Goal: Transaction & Acquisition: Purchase product/service

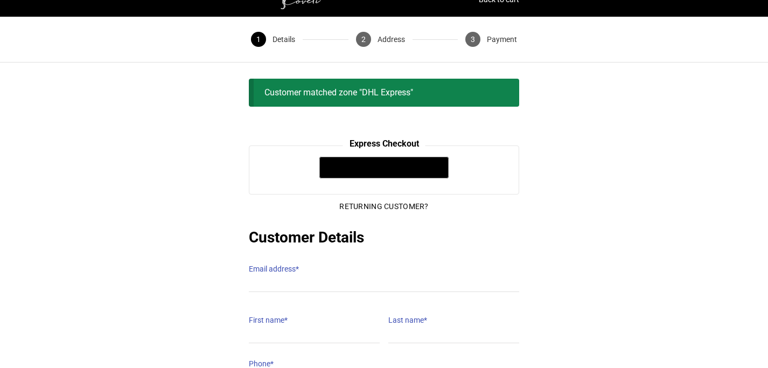
scroll to position [54, 0]
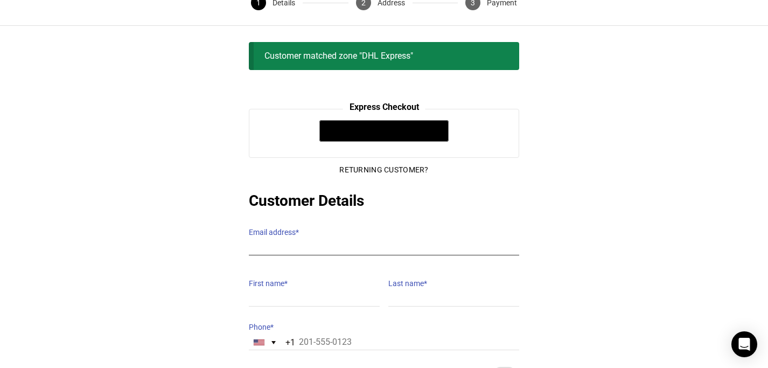
click at [313, 240] on input "Email address *" at bounding box center [384, 248] width 270 height 16
type input "[EMAIL_ADDRESS][DOMAIN_NAME]"
type input "reham"
type input "[DEMOGRAPHIC_DATA]"
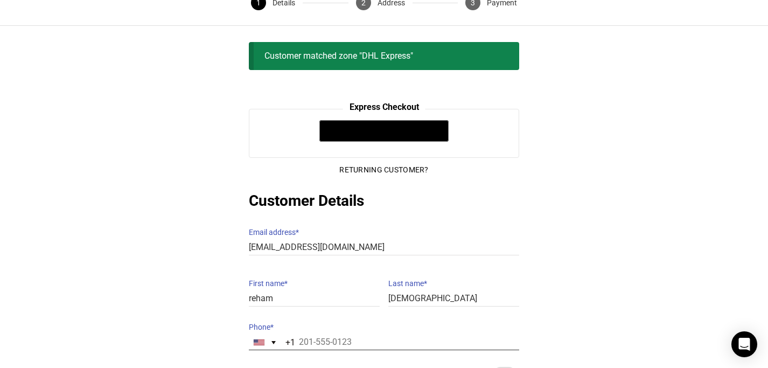
type input "19512317174"
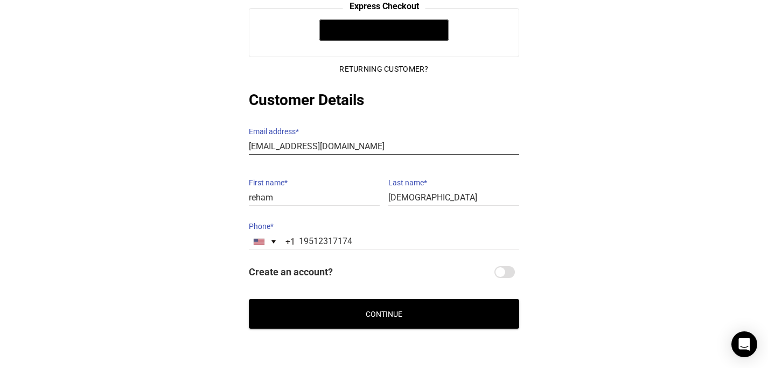
scroll to position [157, 0]
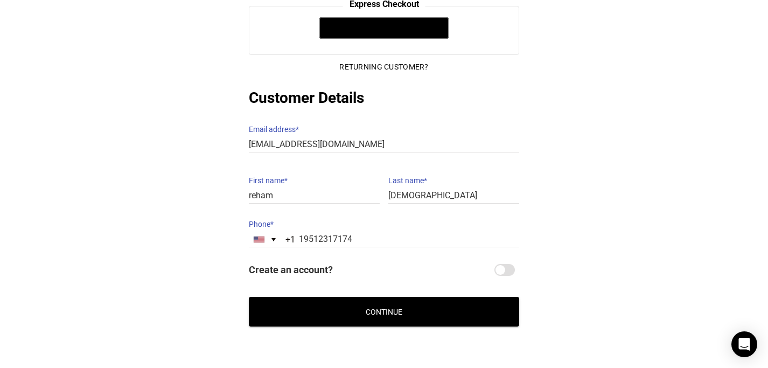
click at [500, 264] on input "Create an account?" at bounding box center [504, 270] width 20 height 12
checkbox input "true"
click at [409, 297] on button "Continue" at bounding box center [384, 312] width 270 height 30
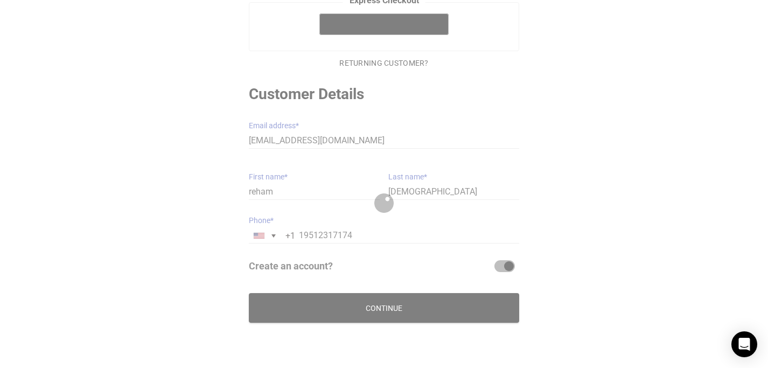
scroll to position [149, 0]
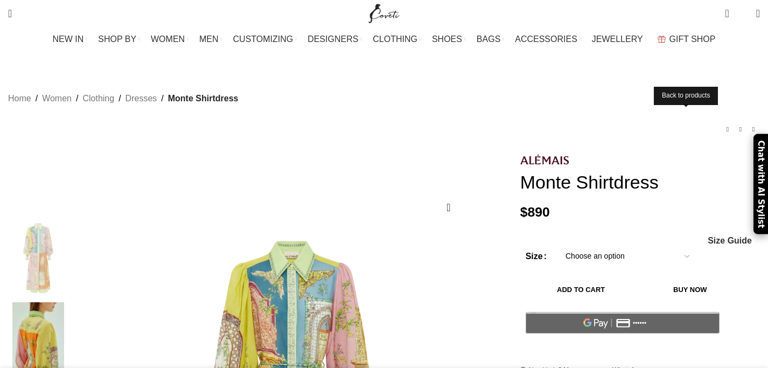
select select "10-uk"
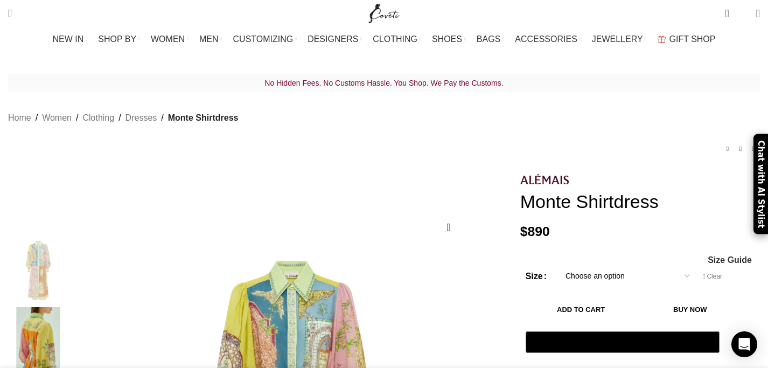
click at [619, 298] on button "Add to cart" at bounding box center [581, 309] width 111 height 23
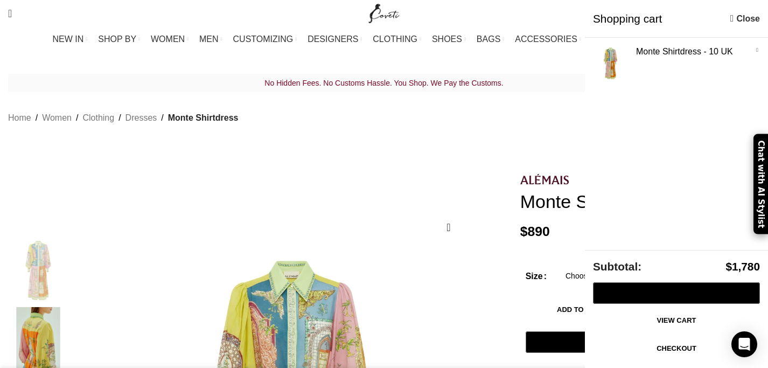
click at [632, 327] on link "View cart" at bounding box center [676, 320] width 167 height 23
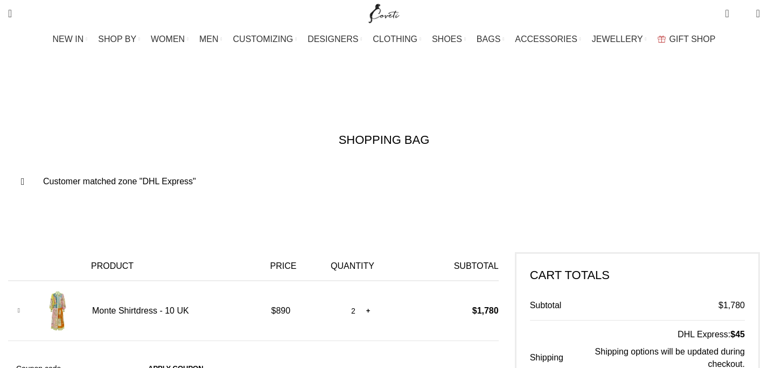
click at [343, 299] on input "-" at bounding box center [338, 310] width 13 height 23
type input "1"
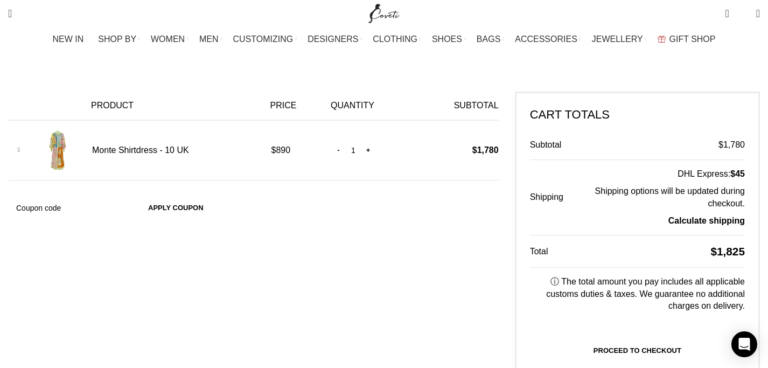
scroll to position [0, 113]
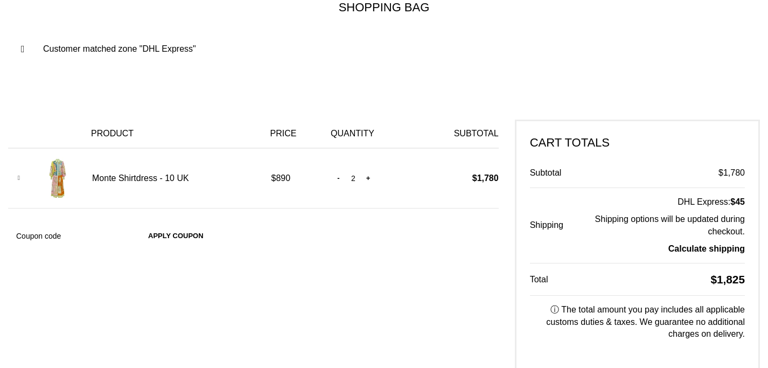
scroll to position [162, 0]
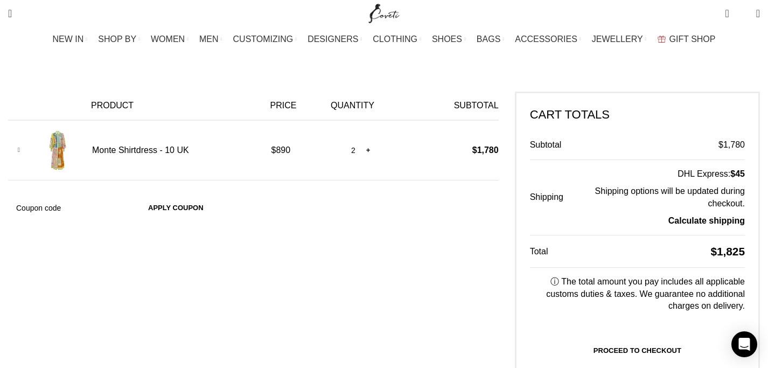
click at [345, 139] on input "-" at bounding box center [338, 150] width 13 height 23
type input "1"
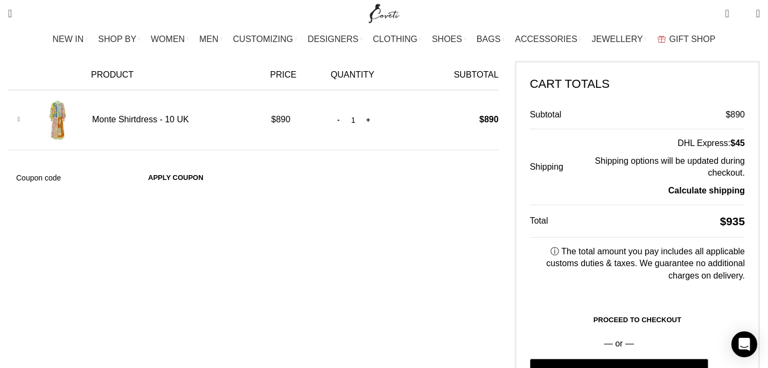
scroll to position [239, 0]
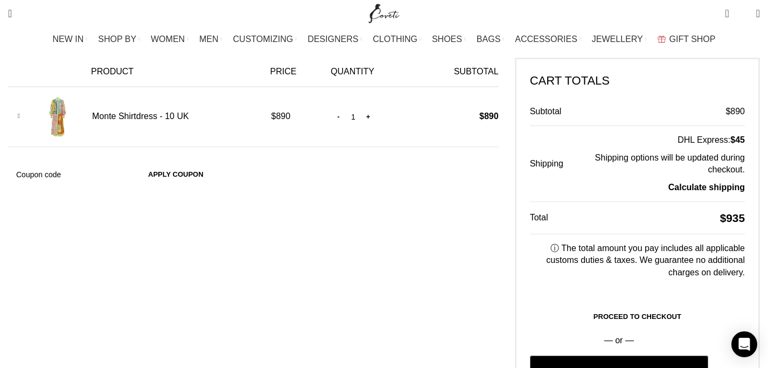
click at [570, 305] on link "Proceed to checkout" at bounding box center [637, 316] width 215 height 23
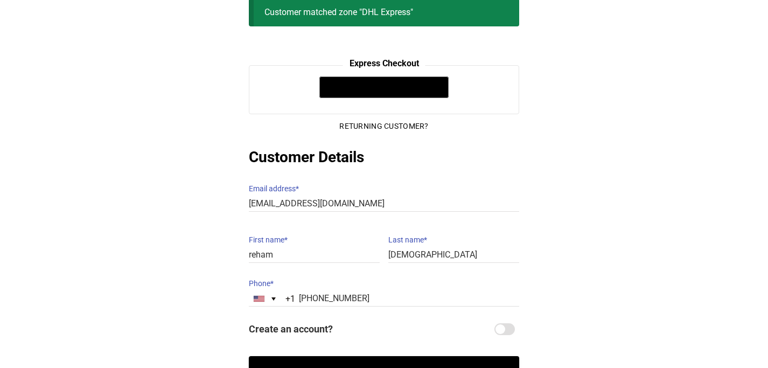
scroll to position [193, 0]
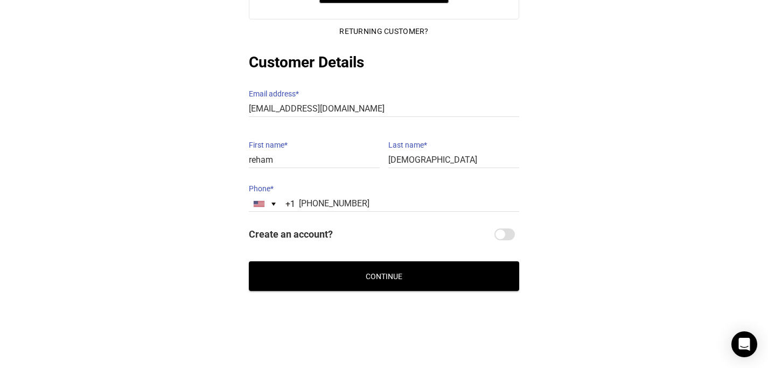
click at [499, 228] on input "Create an account?" at bounding box center [504, 234] width 20 height 12
checkbox input "true"
click at [443, 274] on button "Continue" at bounding box center [384, 276] width 270 height 30
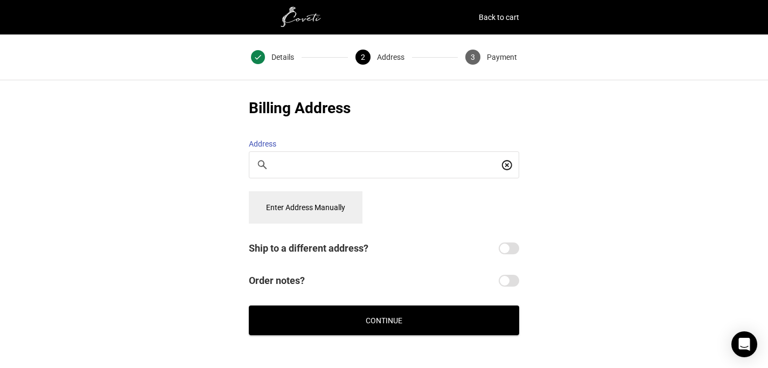
click at [361, 159] on input "Search For a Place" at bounding box center [387, 165] width 224 height 12
click at [263, 160] on icon at bounding box center [262, 164] width 9 height 9
click at [260, 158] on icon at bounding box center [262, 164] width 13 height 13
type input "7088 gaskin pla"
click at [281, 201] on button "Enter Address Manually" at bounding box center [306, 207] width 114 height 32
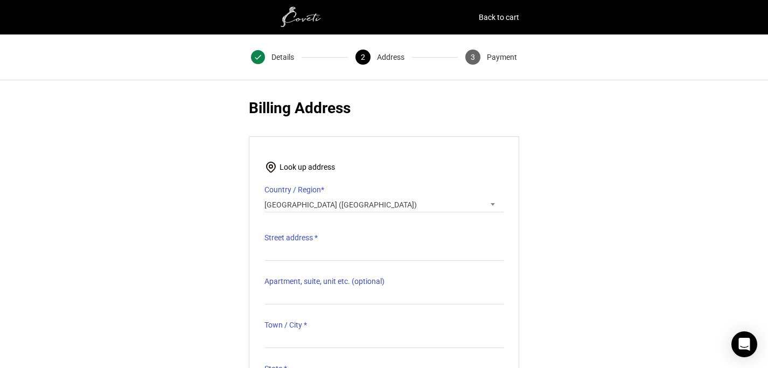
click at [315, 235] on label "Street address *" at bounding box center [383, 237] width 239 height 15
click at [315, 245] on input "Street address *" at bounding box center [383, 253] width 239 height 16
type input "7088 gaskin place"
click at [302, 332] on input "Town / City *" at bounding box center [383, 340] width 239 height 16
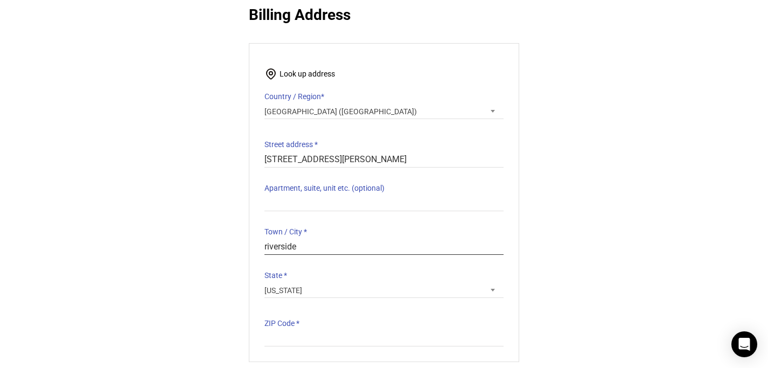
scroll to position [95, 0]
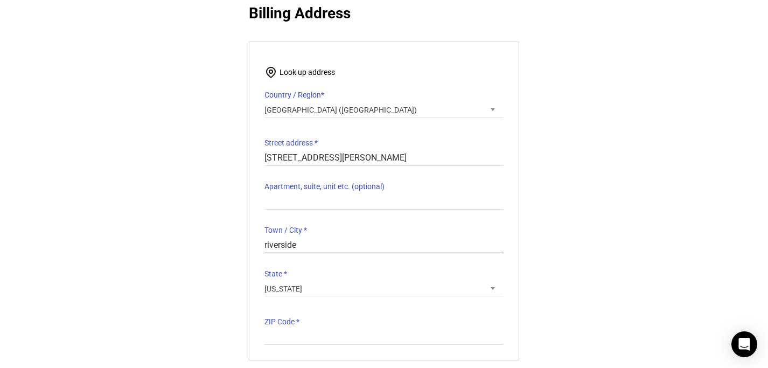
type input "riverside"
click at [294, 320] on label "ZIP Code *" at bounding box center [383, 321] width 239 height 15
click at [294, 329] on input "ZIP Code *" at bounding box center [383, 337] width 239 height 16
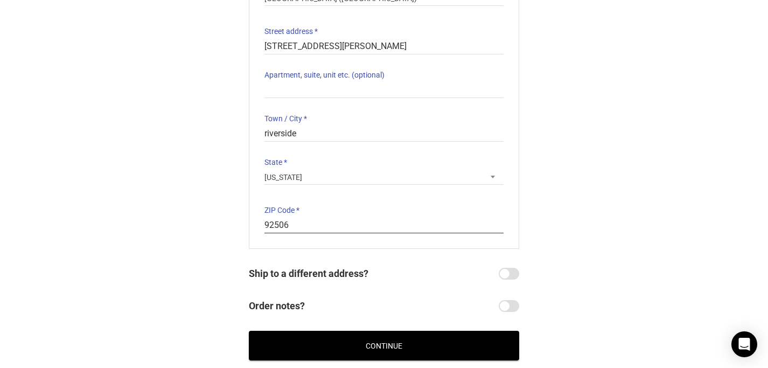
scroll to position [214, 0]
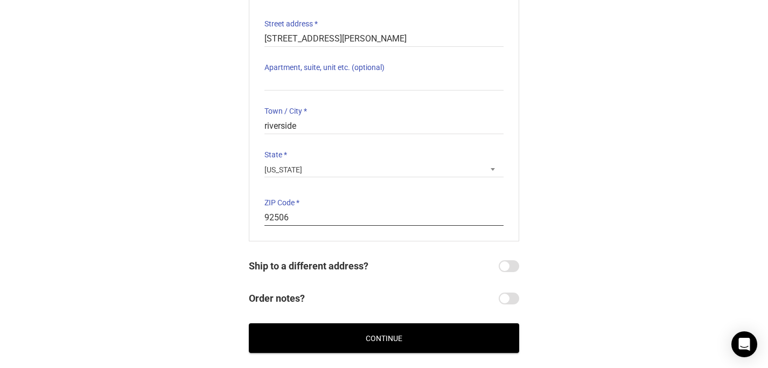
type input "92506"
click at [351, 337] on button "Continue" at bounding box center [384, 338] width 270 height 30
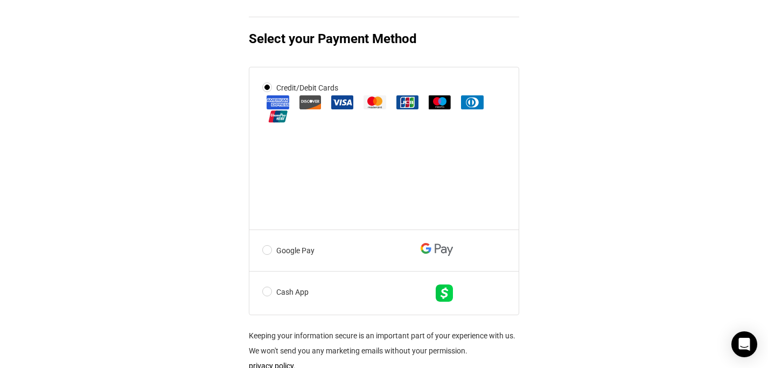
scroll to position [477, 0]
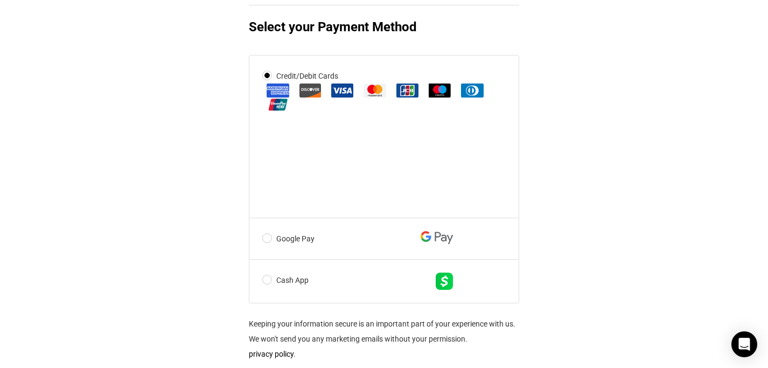
click at [267, 289] on label "Cash App" at bounding box center [359, 281] width 195 height 17
click at [0, 0] on input "Cash App" at bounding box center [0, 0] width 0 height 0
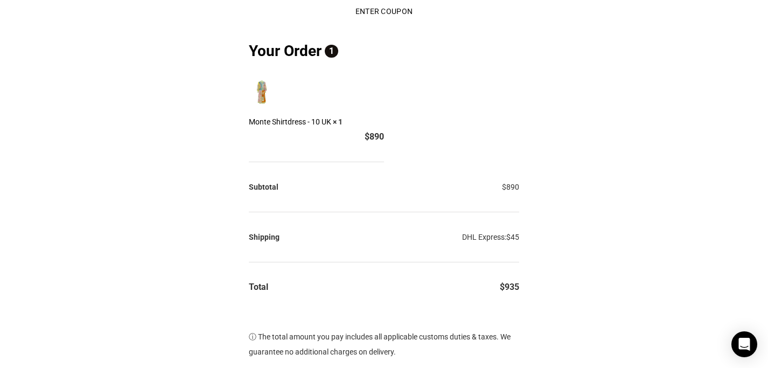
scroll to position [0, 0]
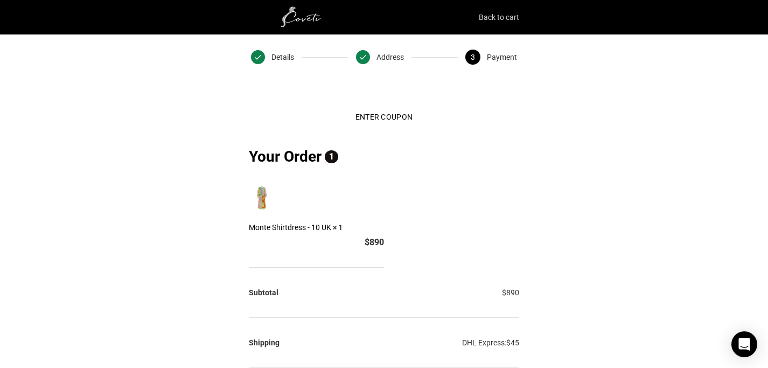
click at [500, 18] on link "Back to cart" at bounding box center [499, 17] width 40 height 15
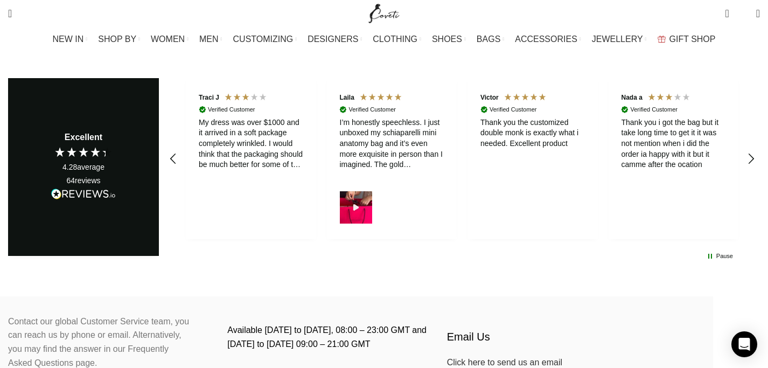
scroll to position [647, 0]
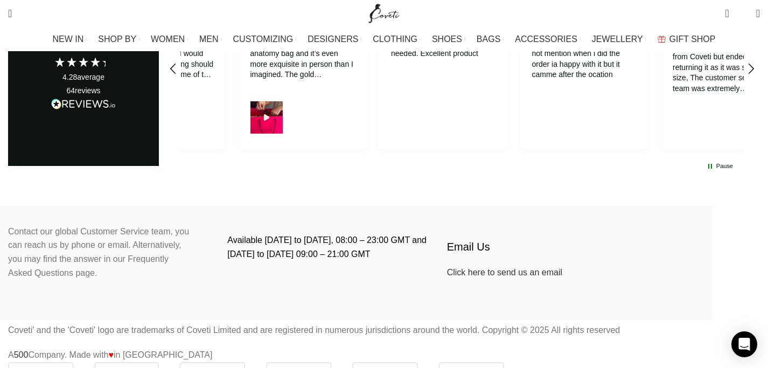
scroll to position [0, 113]
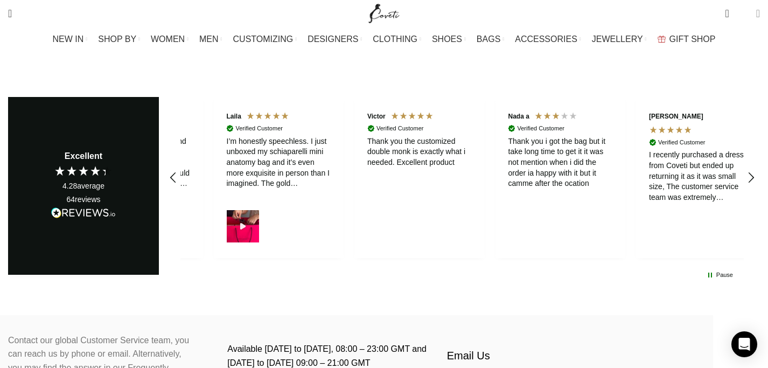
scroll to position [529, 0]
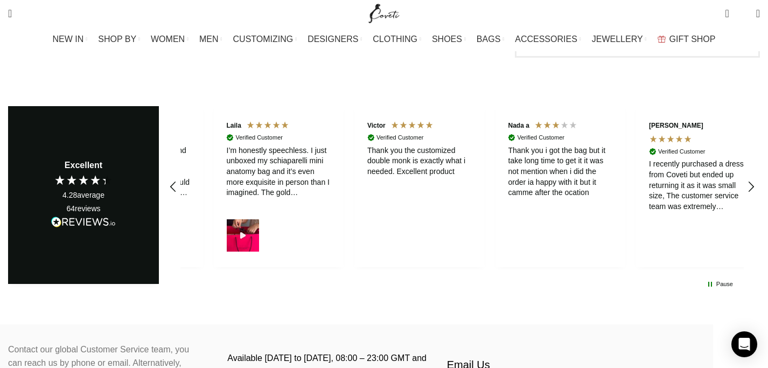
click at [743, 13] on span "0" at bounding box center [743, 13] width 0 height 0
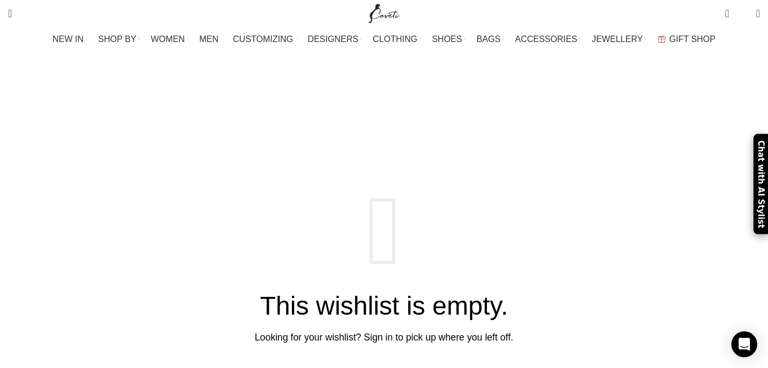
click at [355, 358] on link "Return to shop" at bounding box center [384, 371] width 97 height 26
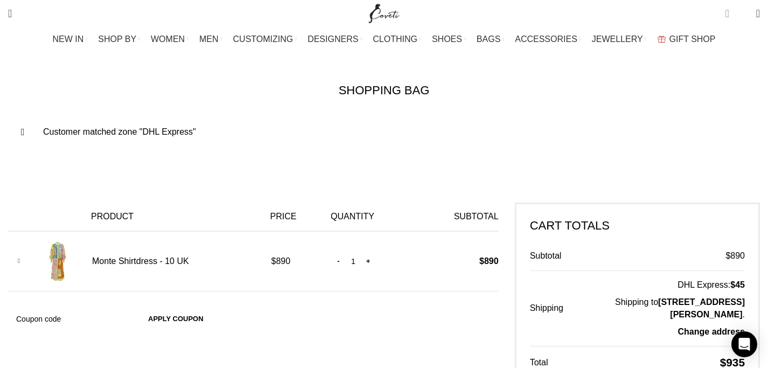
scroll to position [0, 113]
click at [756, 16] on span at bounding box center [758, 13] width 4 height 11
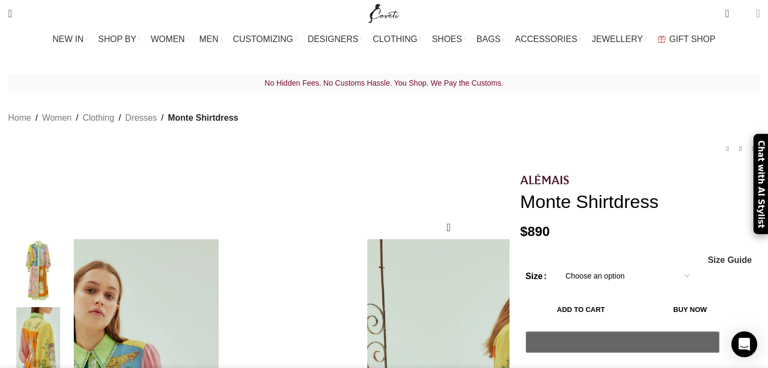
click at [756, 14] on span at bounding box center [758, 13] width 4 height 11
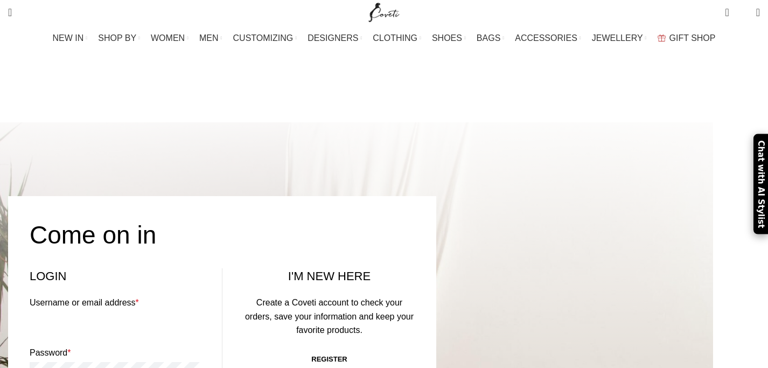
scroll to position [123, 0]
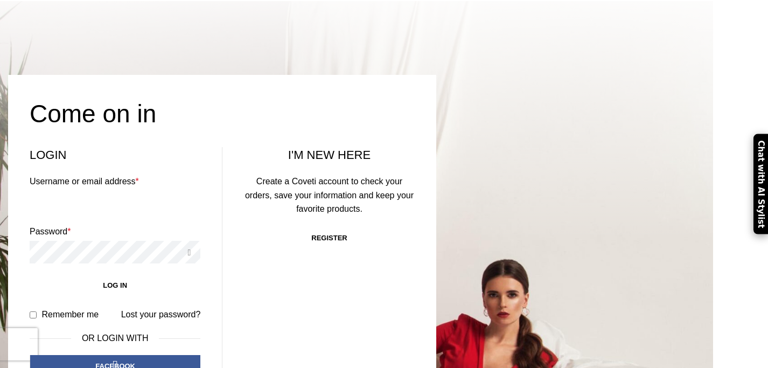
click at [358, 227] on link "Register" at bounding box center [329, 238] width 57 height 23
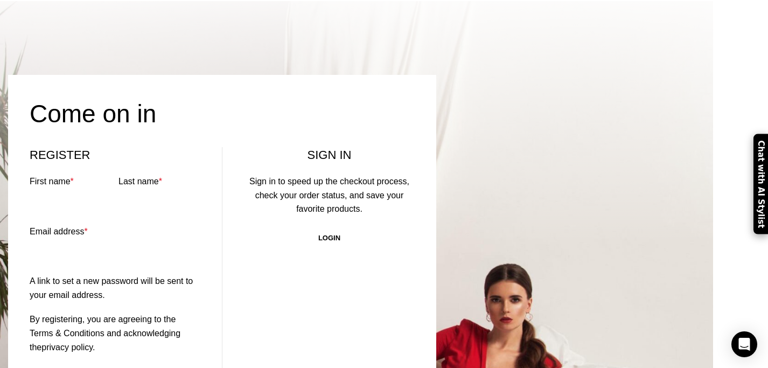
click at [111, 191] on input "First name *" at bounding box center [71, 202] width 82 height 23
type input "reham"
type input "shaath"
type input "rehamshaath06@gmail.com"
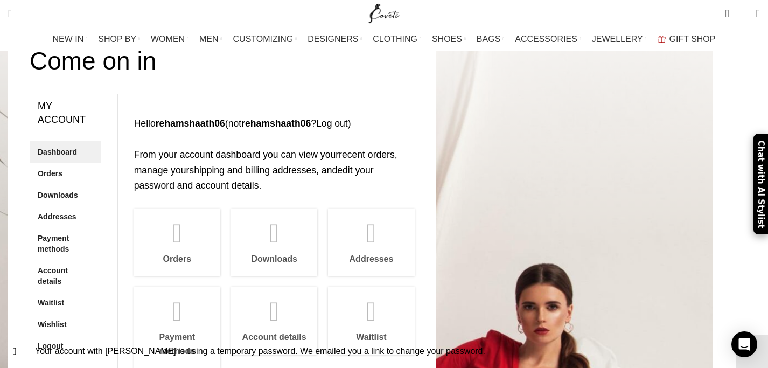
scroll to position [175, 0]
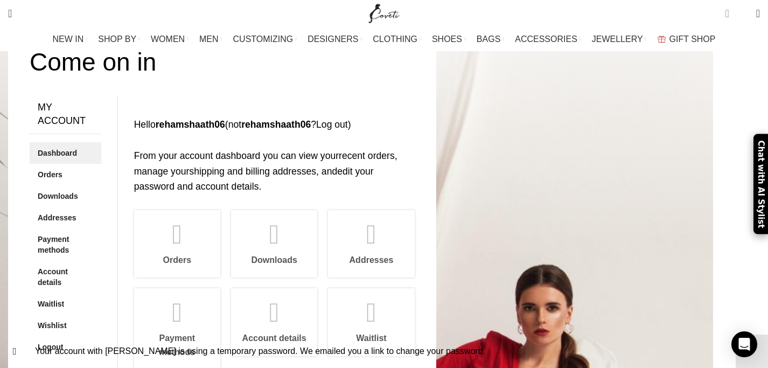
click at [725, 12] on span "1 item" at bounding box center [727, 13] width 4 height 11
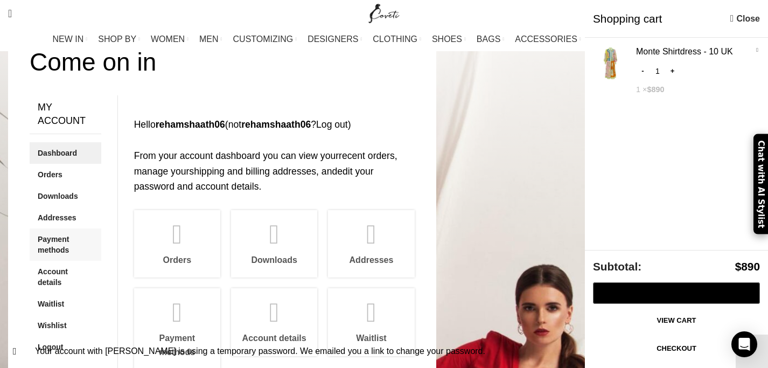
click at [101, 228] on link "Payment methods" at bounding box center [66, 244] width 72 height 32
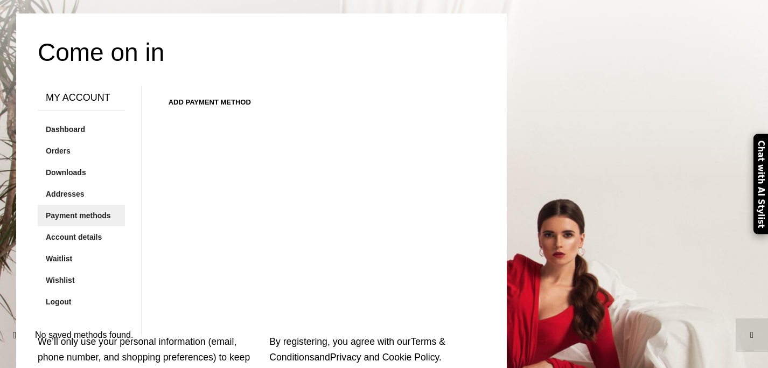
scroll to position [203, 0]
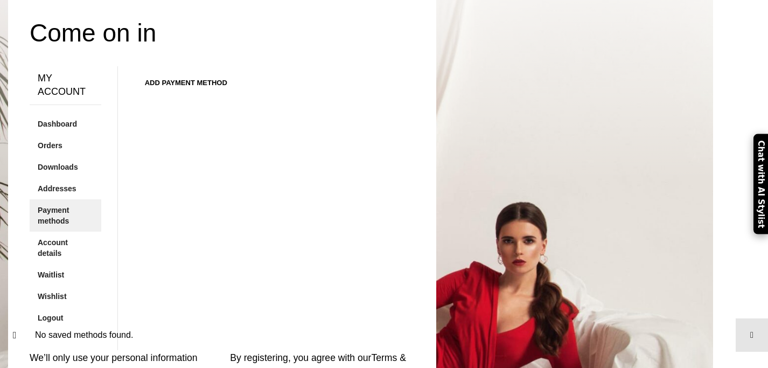
click at [238, 72] on link "Add payment method" at bounding box center [186, 83] width 104 height 23
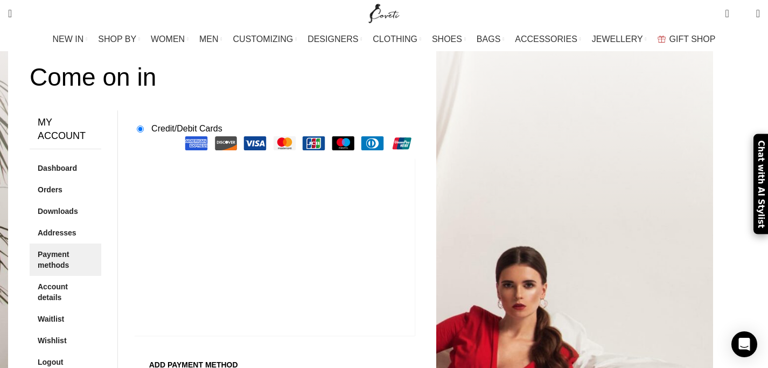
scroll to position [157, 0]
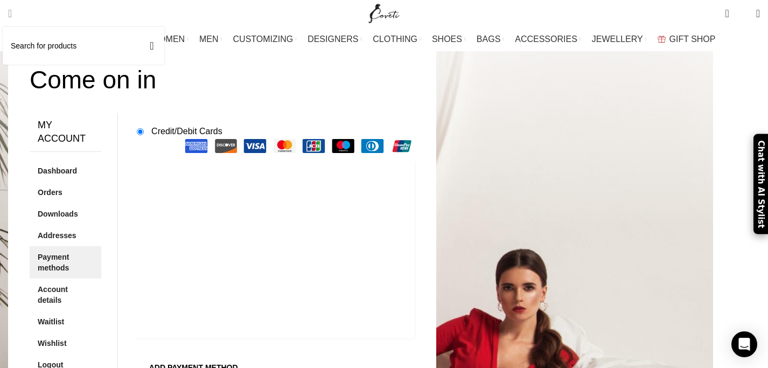
click at [17, 12] on link "Search" at bounding box center [10, 14] width 15 height 22
click at [40, 46] on input "Search" at bounding box center [84, 46] width 162 height 38
type input "do you accept paypal"
click at [139, 27] on button "Search" at bounding box center [151, 46] width 25 height 38
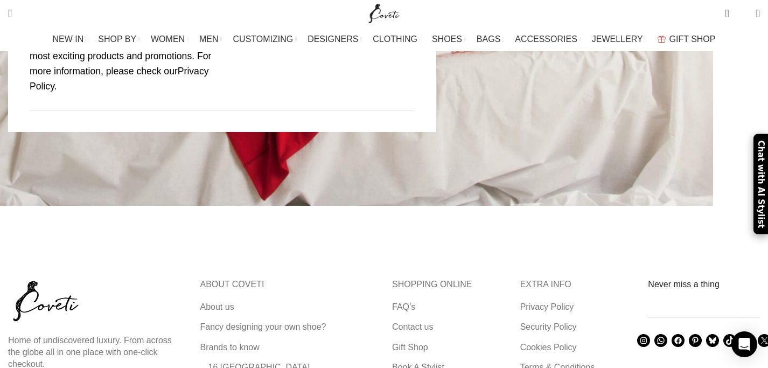
scroll to position [581, 0]
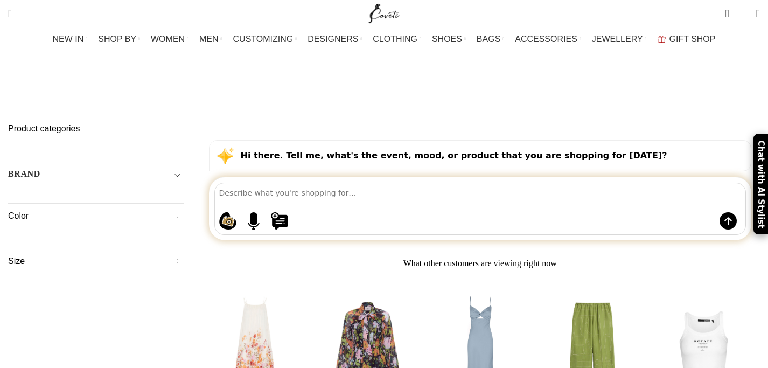
click at [329, 183] on textarea at bounding box center [482, 192] width 527 height 19
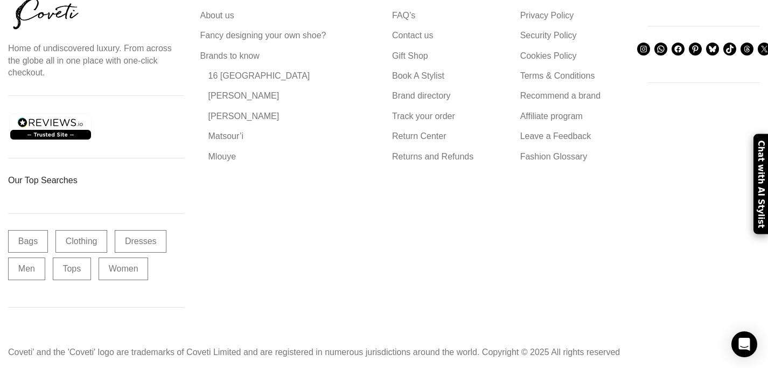
scroll to position [2768, 0]
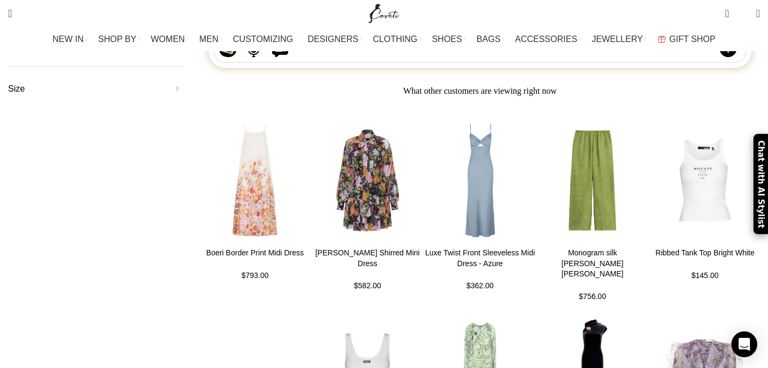
scroll to position [0, 0]
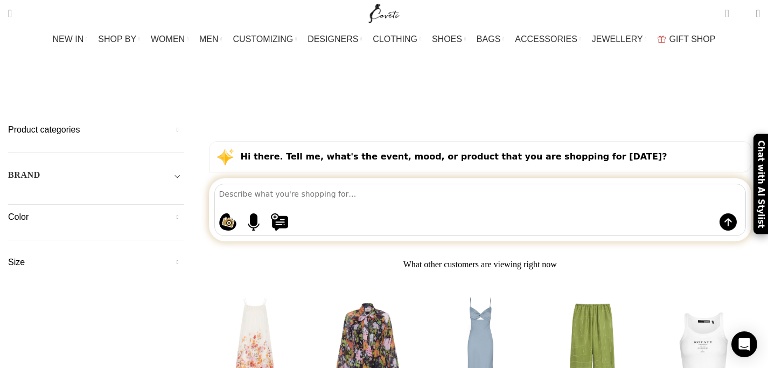
click at [725, 14] on span "1 item" at bounding box center [727, 13] width 4 height 11
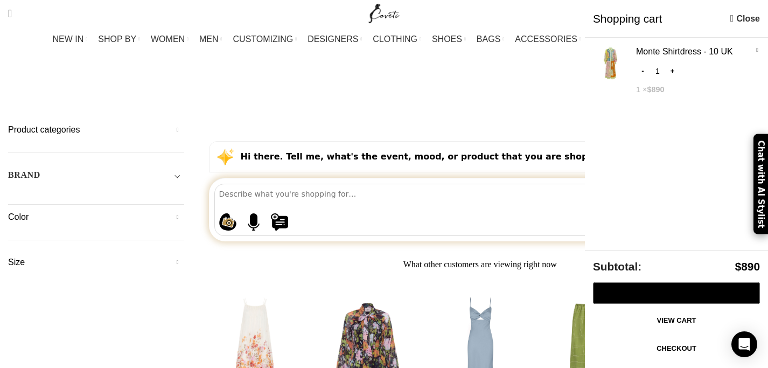
click at [664, 317] on link "View cart" at bounding box center [676, 320] width 167 height 23
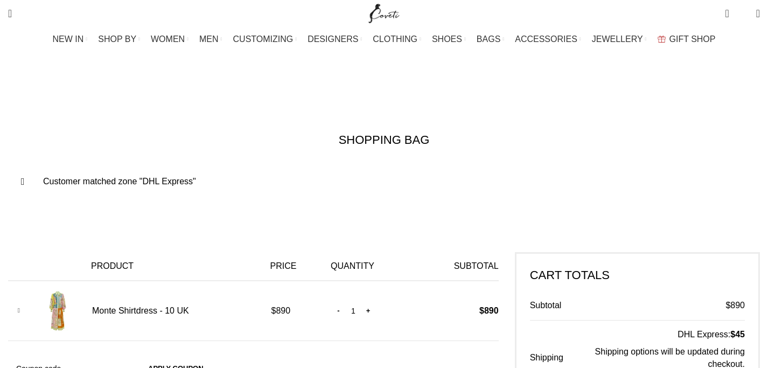
click at [120, 357] on input "Coupon:" at bounding box center [70, 368] width 124 height 23
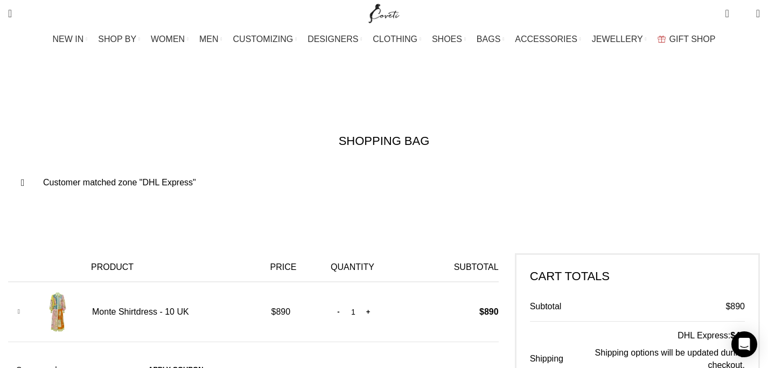
click at [119, 358] on input "Coupon:" at bounding box center [70, 369] width 124 height 23
type input "N10FF"
click at [214, 358] on button "Apply coupon" at bounding box center [175, 369] width 77 height 23
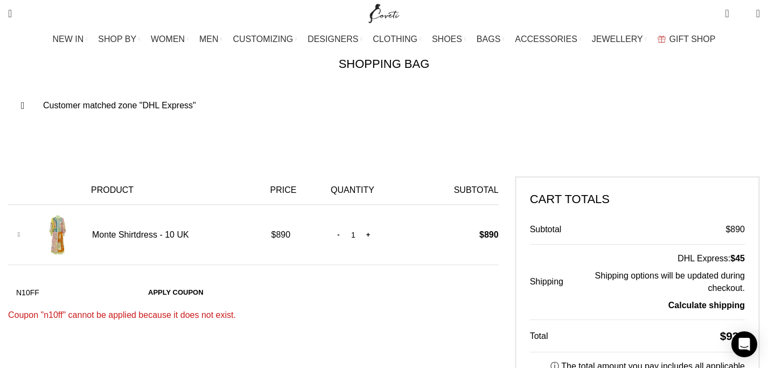
scroll to position [81, 0]
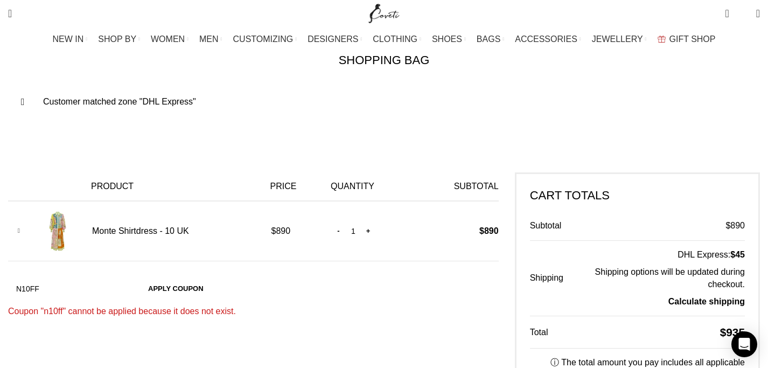
click at [86, 277] on input "N10FF" at bounding box center [70, 288] width 124 height 23
type input "N1OFF"
click at [214, 277] on button "Apply coupon" at bounding box center [175, 288] width 77 height 23
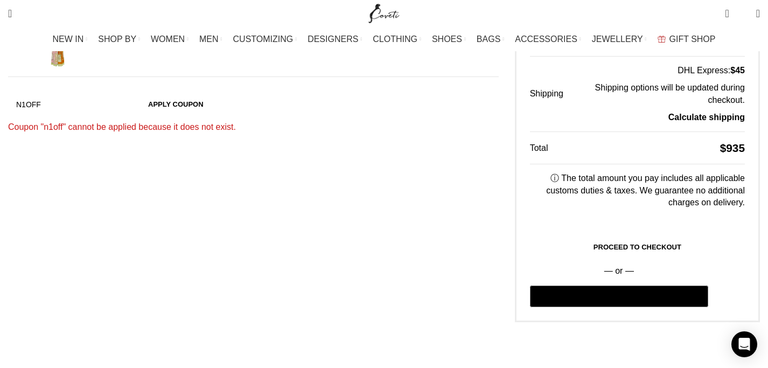
scroll to position [0, 340]
click at [599, 236] on link "Proceed to checkout" at bounding box center [637, 247] width 215 height 23
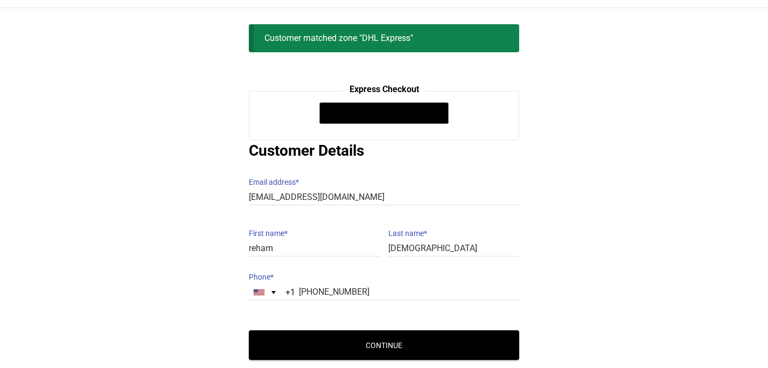
scroll to position [141, 0]
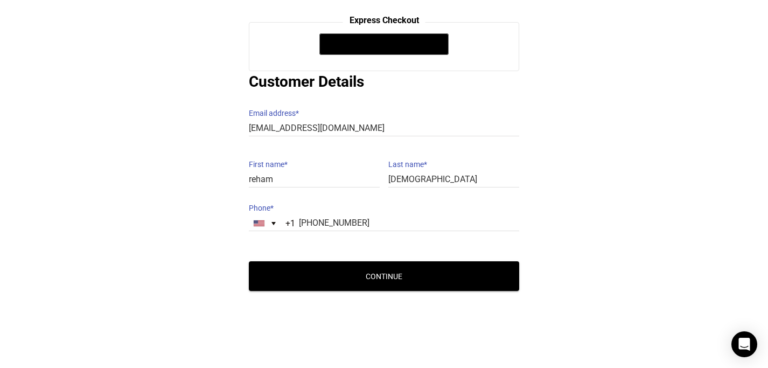
click at [443, 267] on button "Continue" at bounding box center [384, 276] width 270 height 30
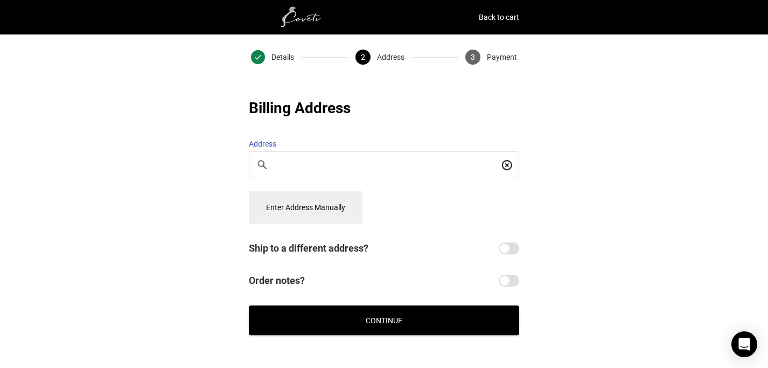
click at [412, 310] on button "Continue" at bounding box center [384, 320] width 270 height 30
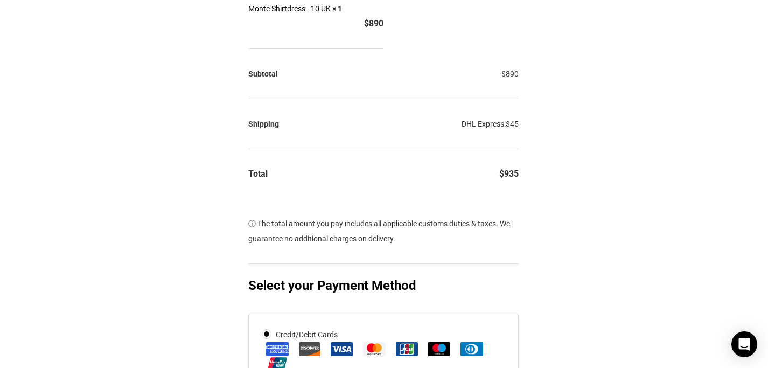
scroll to position [0, 1]
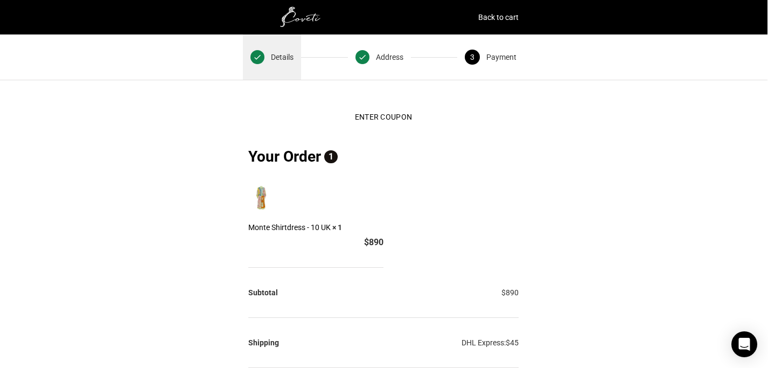
click at [273, 59] on span "Details" at bounding box center [282, 57] width 23 height 15
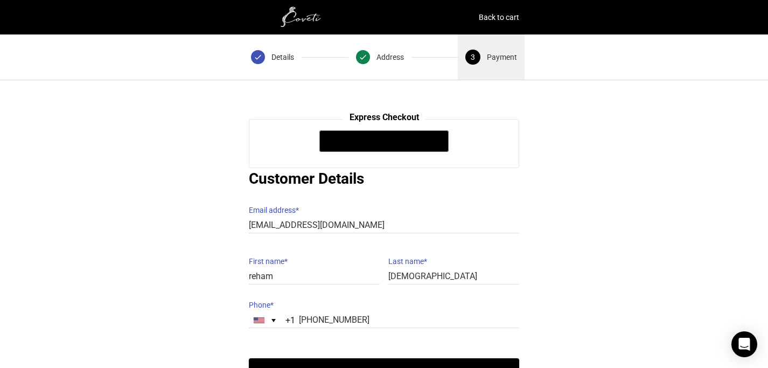
click at [495, 61] on span "Payment" at bounding box center [502, 57] width 30 height 15
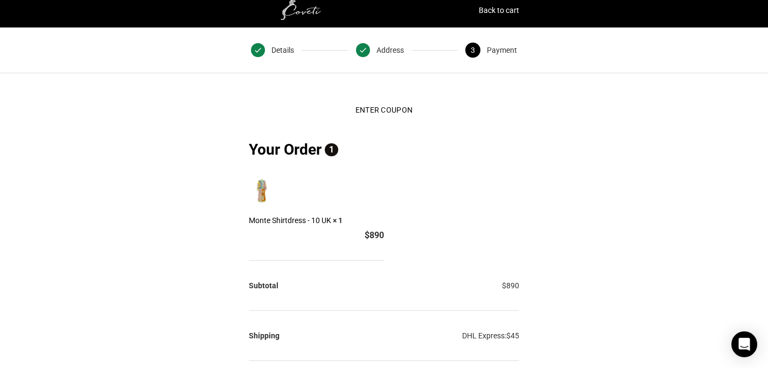
scroll to position [6, 0]
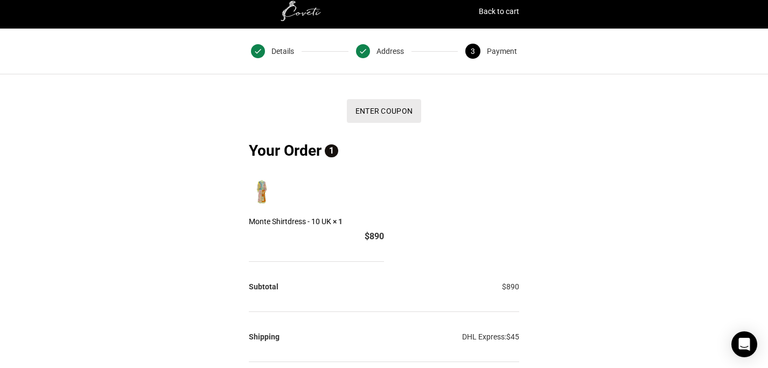
click at [389, 113] on button "Enter Coupon" at bounding box center [384, 111] width 74 height 24
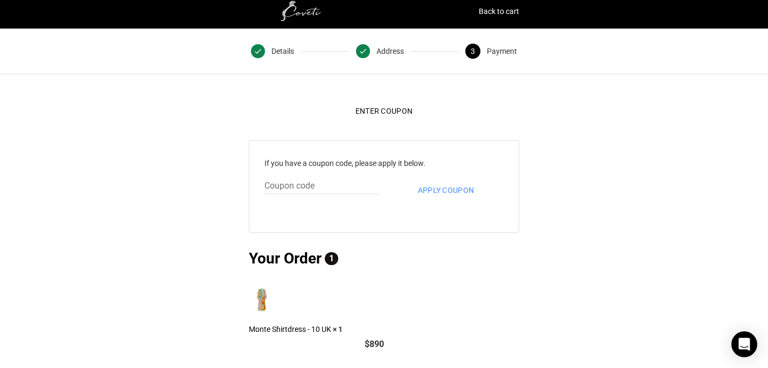
click at [332, 197] on div "If you have a coupon code, please apply it below. Apply coupon" at bounding box center [384, 186] width 270 height 93
click at [325, 210] on div "If you have a coupon code, please apply it below. Apply coupon" at bounding box center [384, 186] width 270 height 93
click at [325, 204] on div "If you have a coupon code, please apply it below. Apply coupon" at bounding box center [384, 186] width 270 height 93
click at [288, 203] on div "If you have a coupon code, please apply it below. Apply coupon" at bounding box center [384, 186] width 270 height 93
click at [284, 198] on div "If you have a coupon code, please apply it below. Apply coupon" at bounding box center [384, 186] width 270 height 93
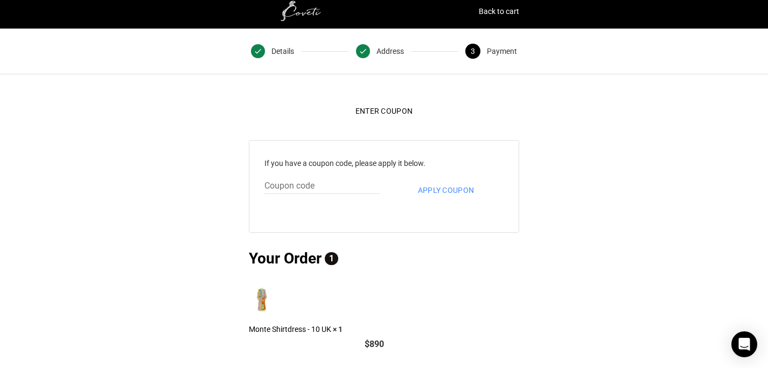
click at [298, 206] on div "If you have a coupon code, please apply it below. Apply coupon" at bounding box center [384, 186] width 270 height 93
click at [322, 173] on div "If you have a coupon code, please apply it below. Apply coupon" at bounding box center [384, 186] width 270 height 93
click at [308, 186] on input "text" at bounding box center [321, 186] width 115 height 16
click at [433, 191] on button "Apply coupon" at bounding box center [445, 190] width 73 height 24
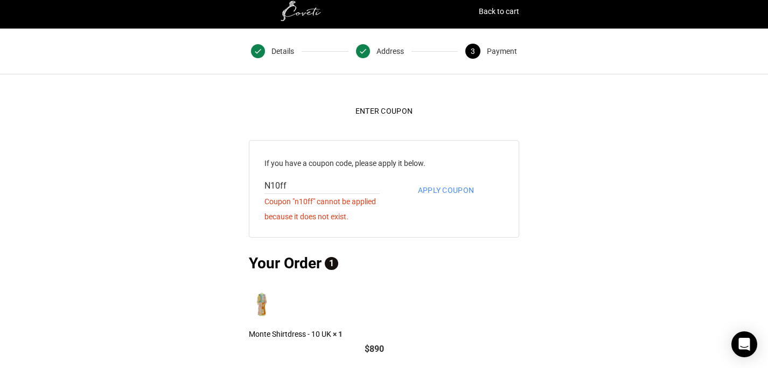
click at [278, 184] on input "N10ff" at bounding box center [321, 186] width 115 height 16
click at [294, 186] on input "N1Off" at bounding box center [321, 186] width 115 height 16
type input "N1OFF"
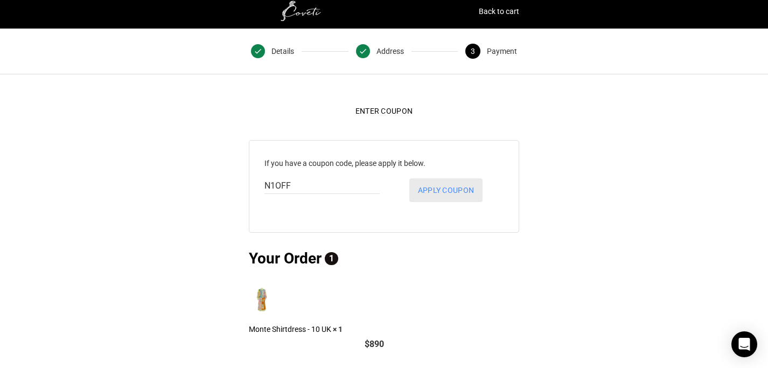
click at [432, 191] on button "Apply coupon" at bounding box center [445, 190] width 73 height 24
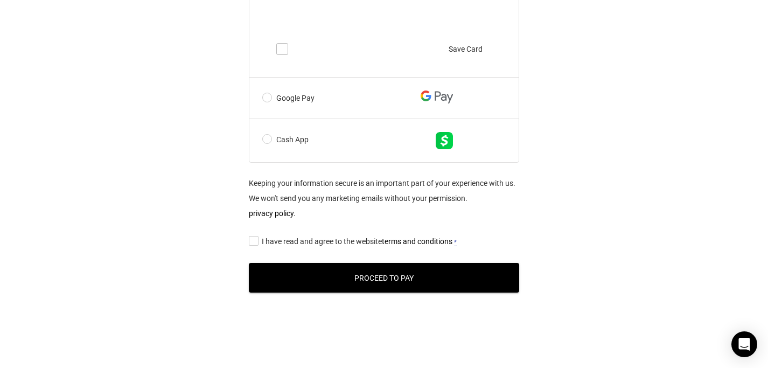
scroll to position [752, 0]
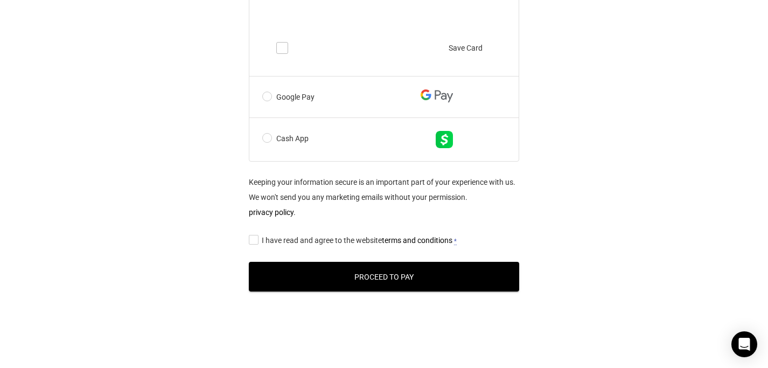
click at [252, 239] on input "I have read and agree to the website terms and conditions *" at bounding box center [252, 239] width 7 height 0
click at [296, 277] on button "Proceed to Pay" at bounding box center [384, 277] width 270 height 30
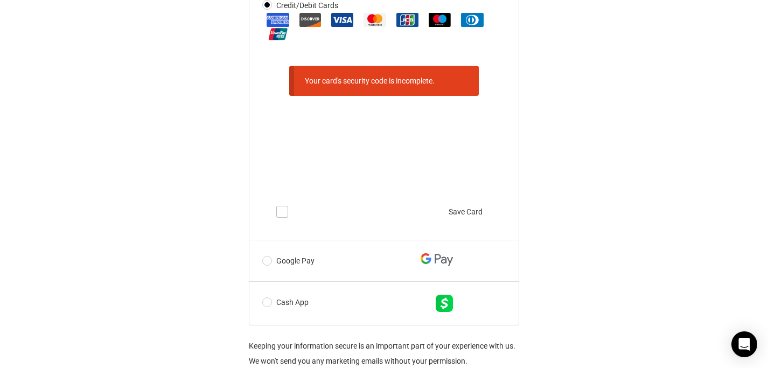
scroll to position [654, 0]
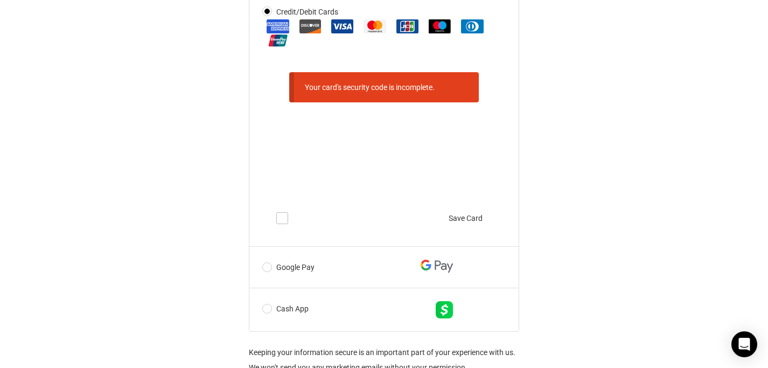
click at [276, 46] on img at bounding box center [278, 40] width 23 height 14
click at [0, 0] on input "Credit/Debit Cards" at bounding box center [0, 0] width 0 height 0
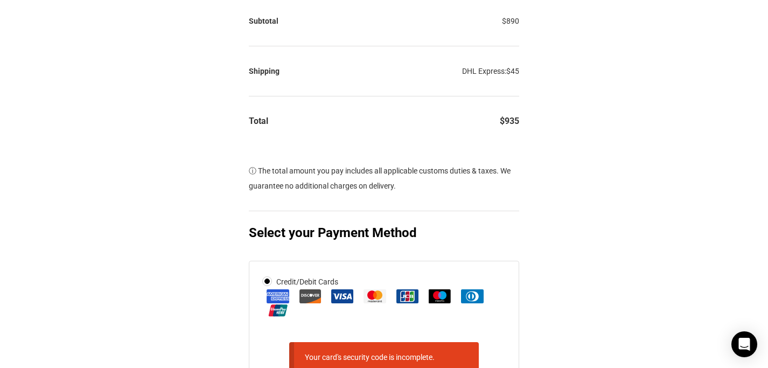
scroll to position [220, 0]
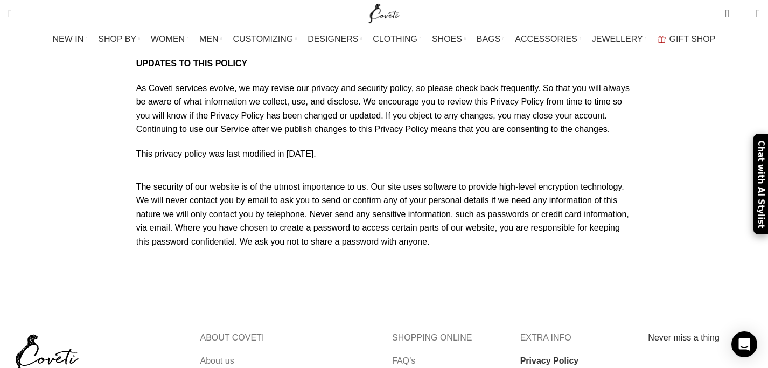
scroll to position [3016, 0]
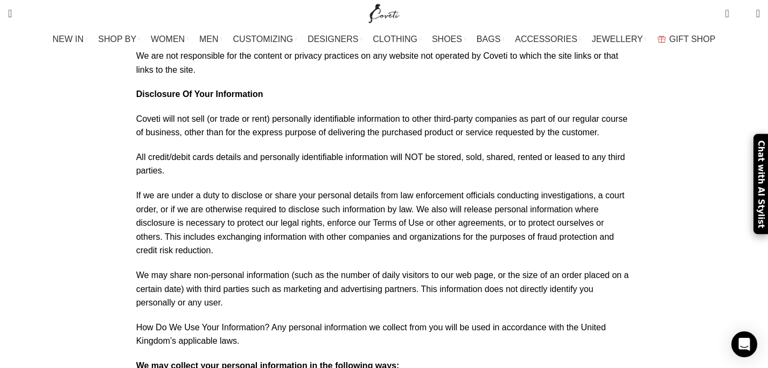
scroll to position [0, 0]
